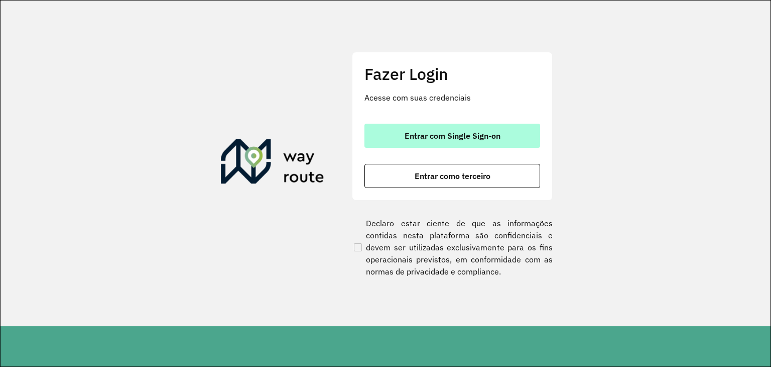
click at [415, 141] on button "Entrar com Single Sign-on" at bounding box center [453, 136] width 176 height 24
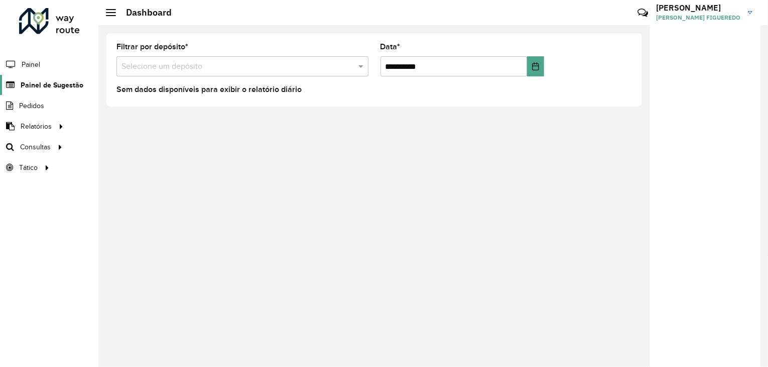
click at [61, 90] on link "Painel de Sugestão" at bounding box center [41, 85] width 83 height 20
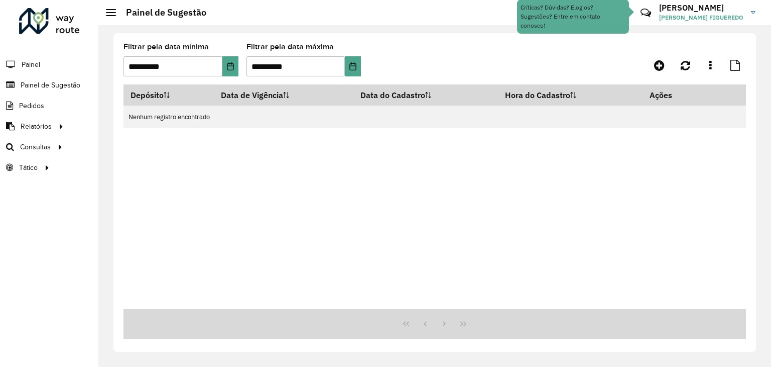
click at [620, 43] on div "**********" at bounding box center [434, 192] width 643 height 318
click at [345, 196] on div "Depósito Data de Vigência Data do Cadastro Hora do Cadastro Ações Nenhum regist…" at bounding box center [435, 196] width 623 height 224
